Goal: Task Accomplishment & Management: Complete application form

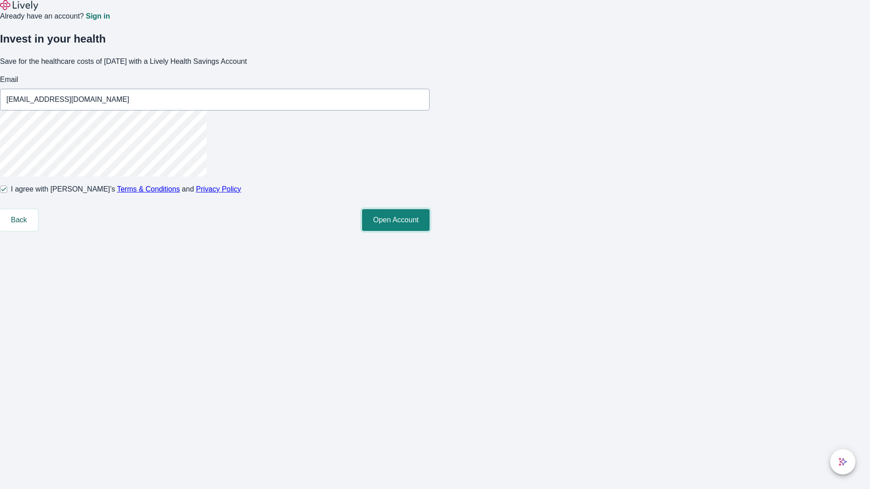
click at [429, 231] on button "Open Account" at bounding box center [396, 220] width 68 height 22
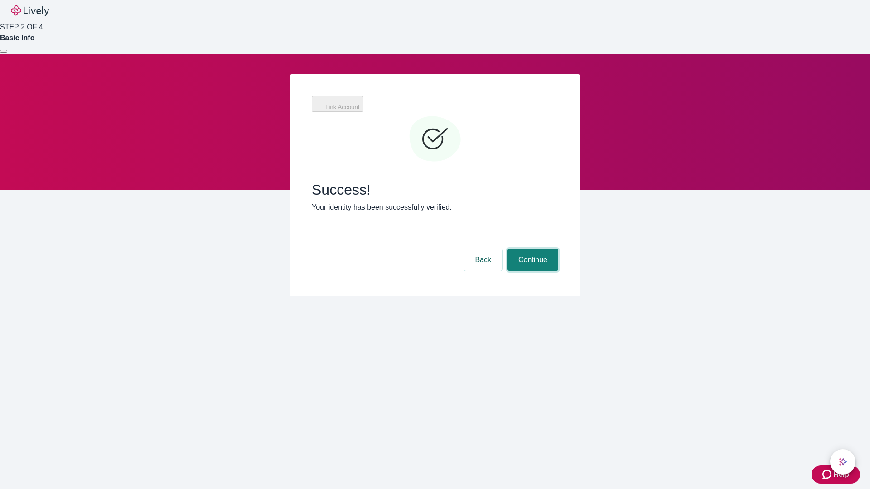
click at [531, 249] on button "Continue" at bounding box center [532, 260] width 51 height 22
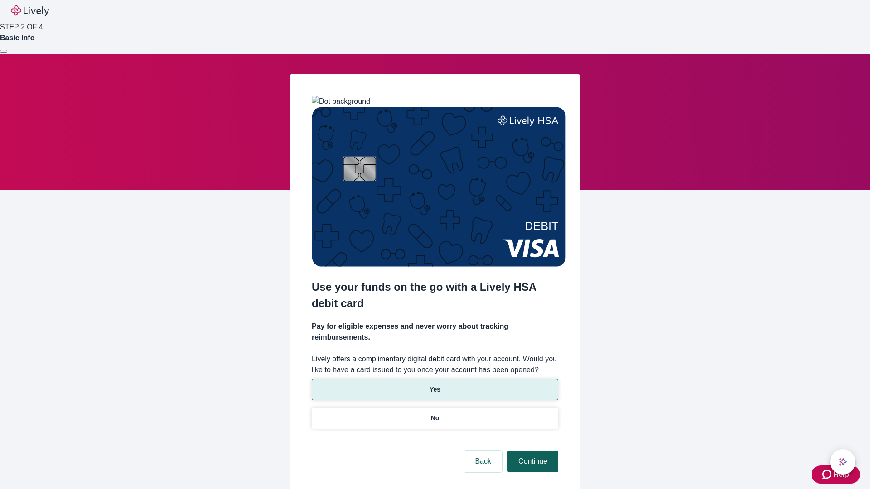
click at [434, 385] on p "Yes" at bounding box center [434, 390] width 11 height 10
click at [531, 451] on button "Continue" at bounding box center [532, 462] width 51 height 22
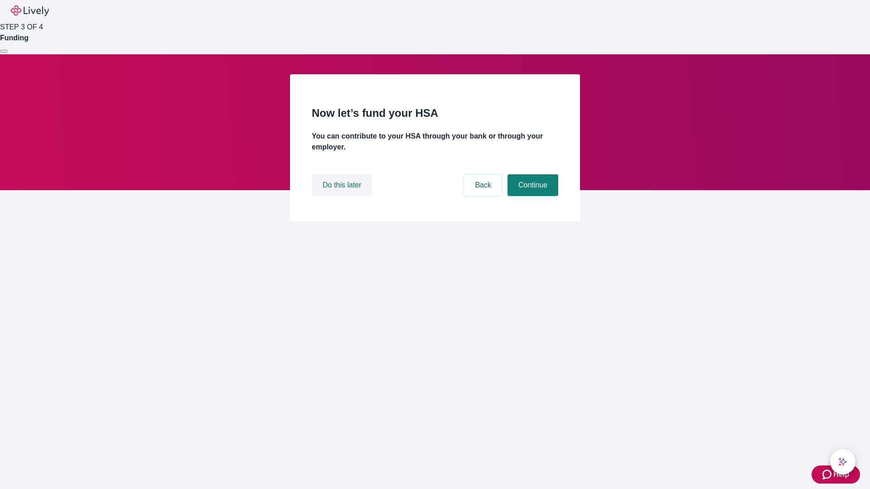
click at [343, 196] on button "Do this later" at bounding box center [342, 185] width 60 height 22
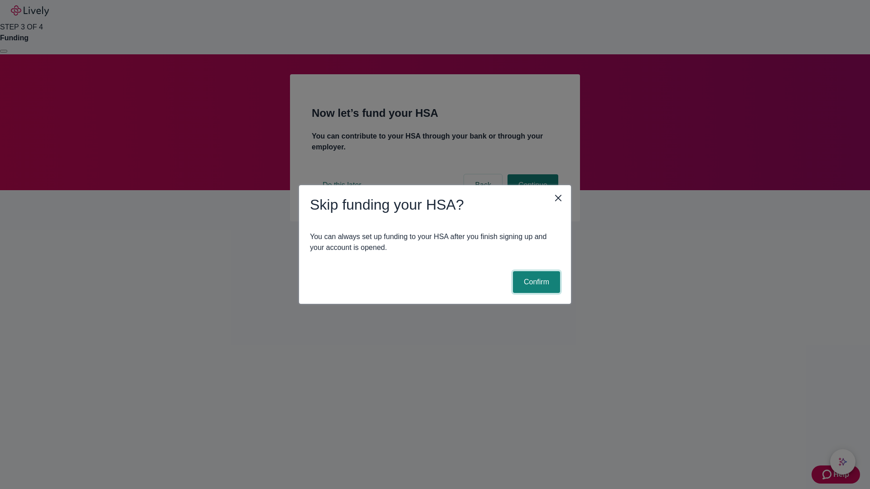
click at [535, 282] on button "Confirm" at bounding box center [536, 282] width 47 height 22
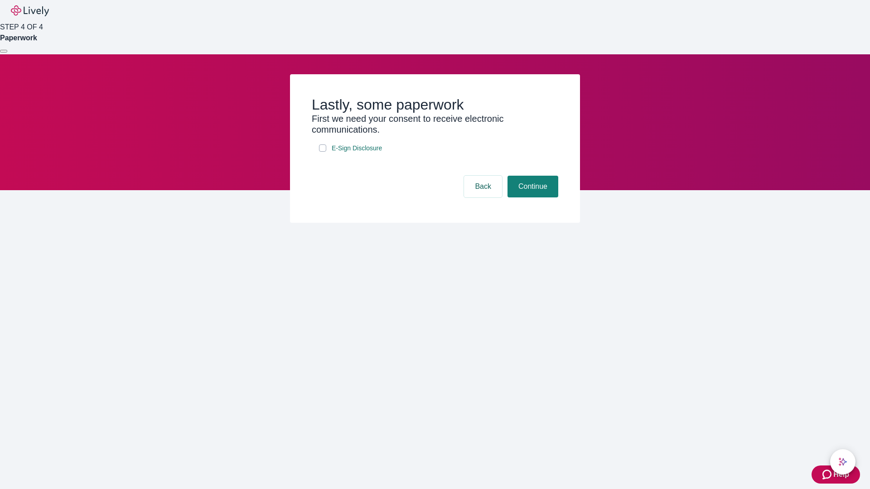
click at [323, 152] on input "E-Sign Disclosure" at bounding box center [322, 148] width 7 height 7
checkbox input "true"
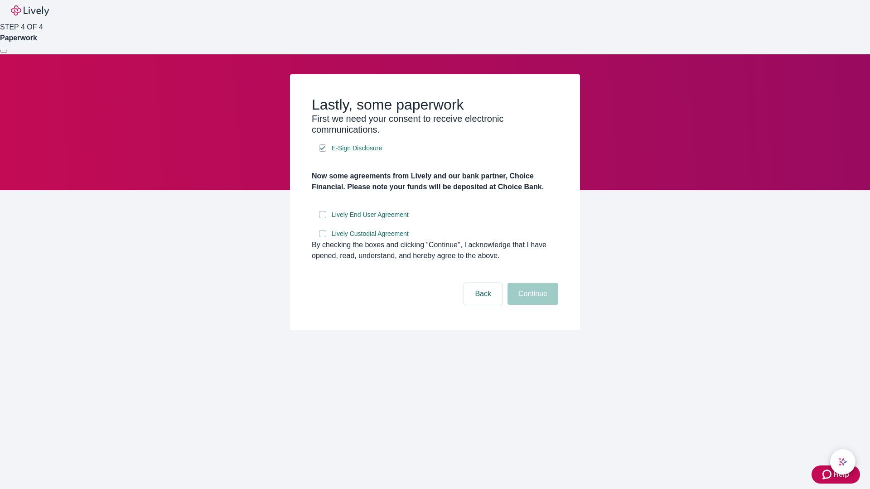
click at [323, 218] on input "Lively End User Agreement" at bounding box center [322, 214] width 7 height 7
checkbox input "true"
click at [323, 237] on input "Lively Custodial Agreement" at bounding box center [322, 233] width 7 height 7
checkbox input "true"
click at [531, 305] on button "Continue" at bounding box center [532, 294] width 51 height 22
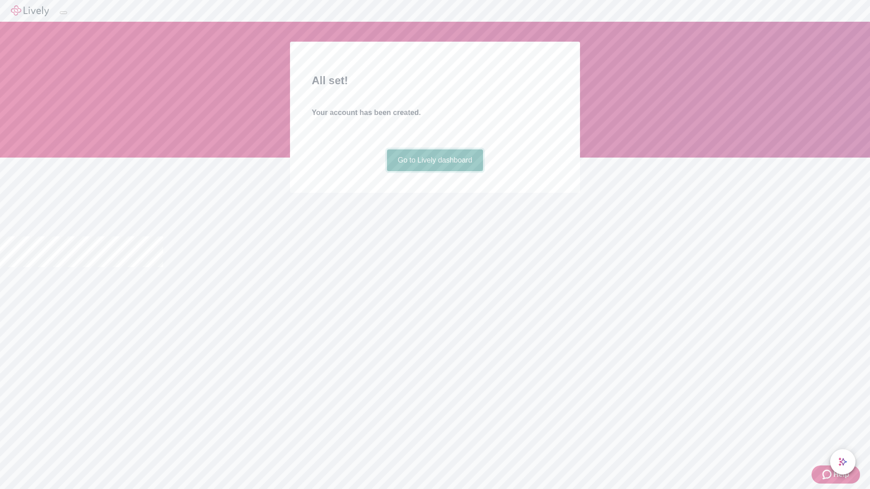
click at [434, 171] on link "Go to Lively dashboard" at bounding box center [435, 161] width 96 height 22
